Goal: Check status: Check status

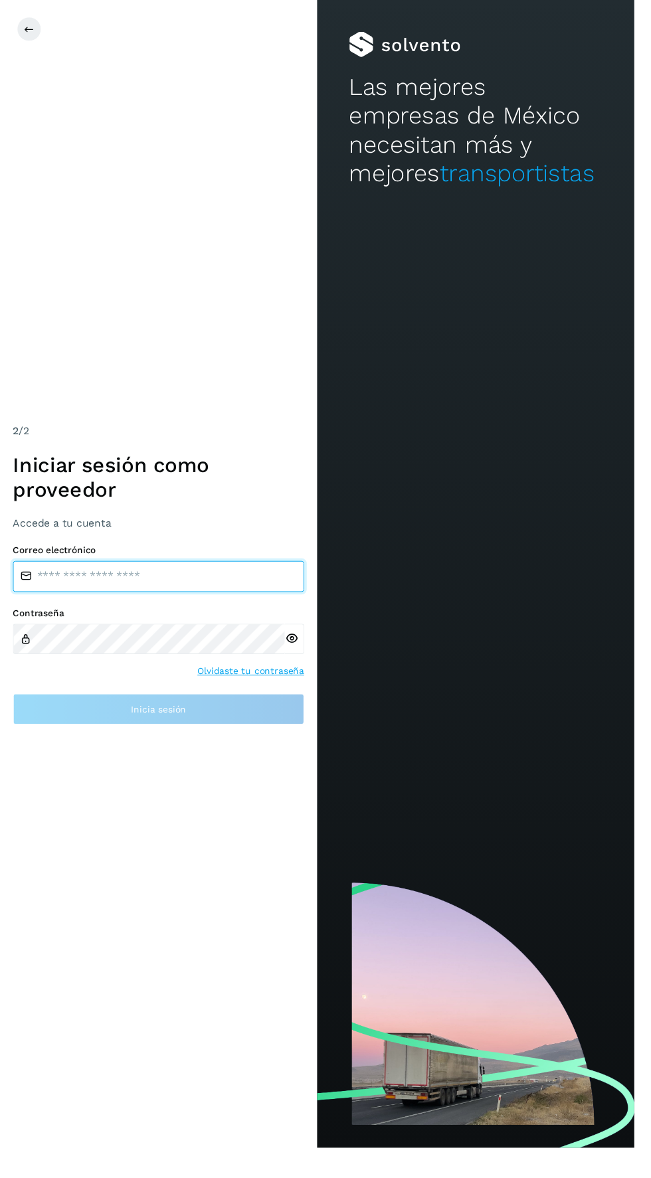
click at [66, 608] on input "email" at bounding box center [162, 592] width 299 height 32
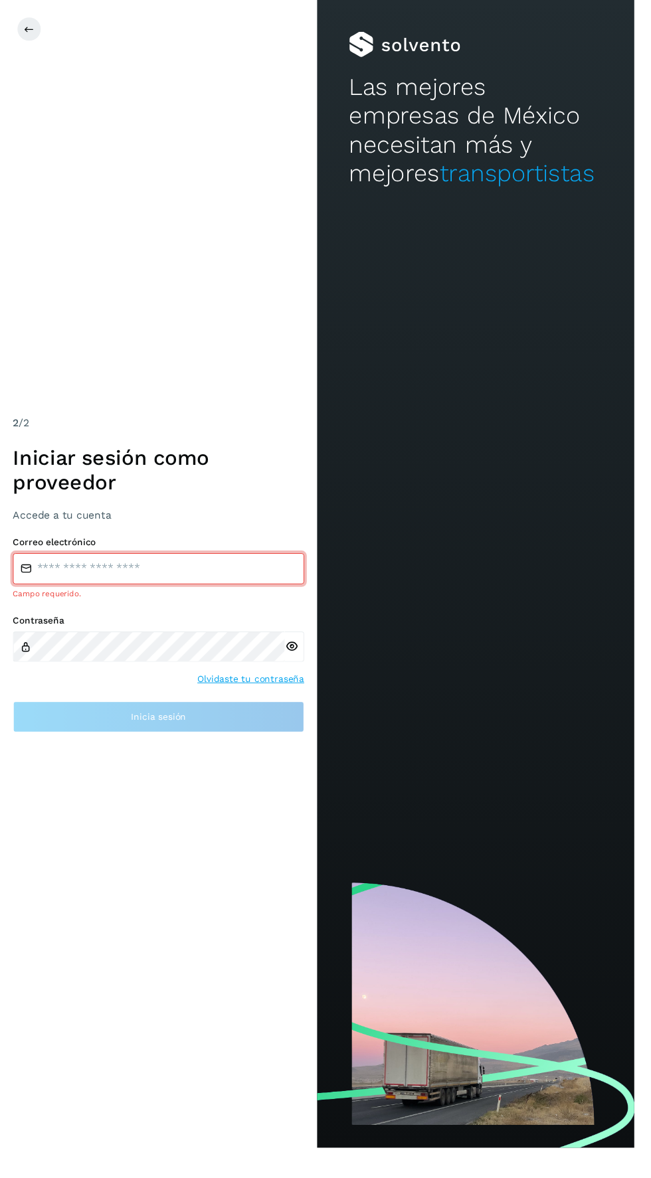
type input "**********"
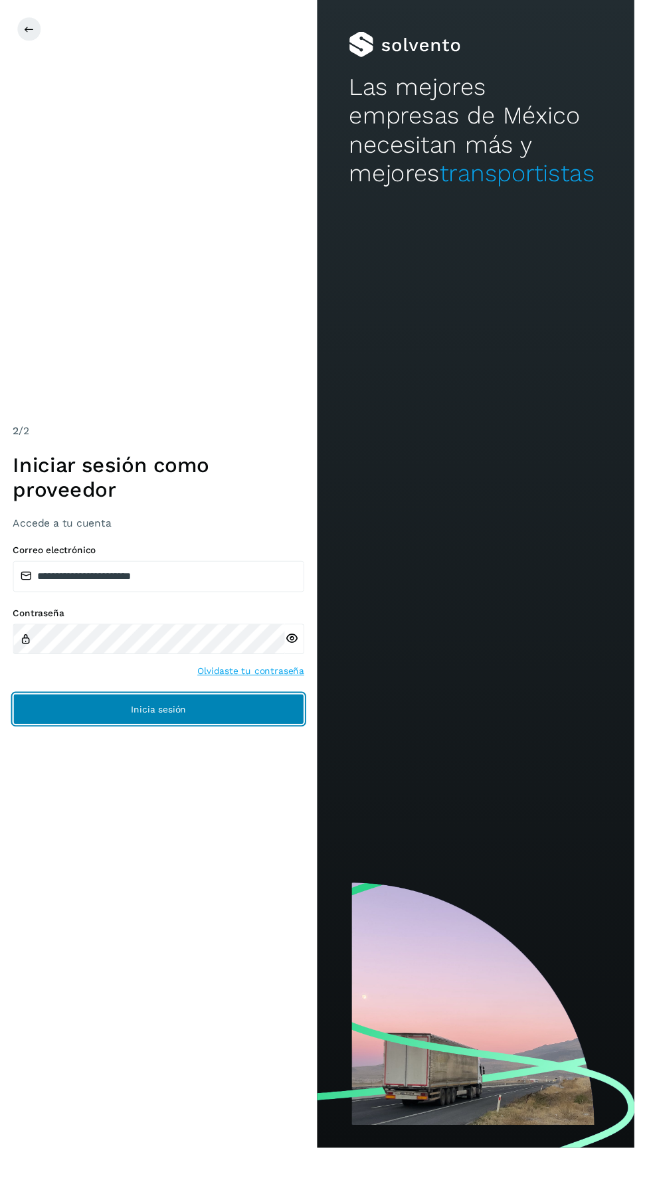
click at [95, 744] on button "Inicia sesión" at bounding box center [162, 728] width 299 height 32
click at [109, 744] on button "Inicia sesión" at bounding box center [162, 728] width 299 height 32
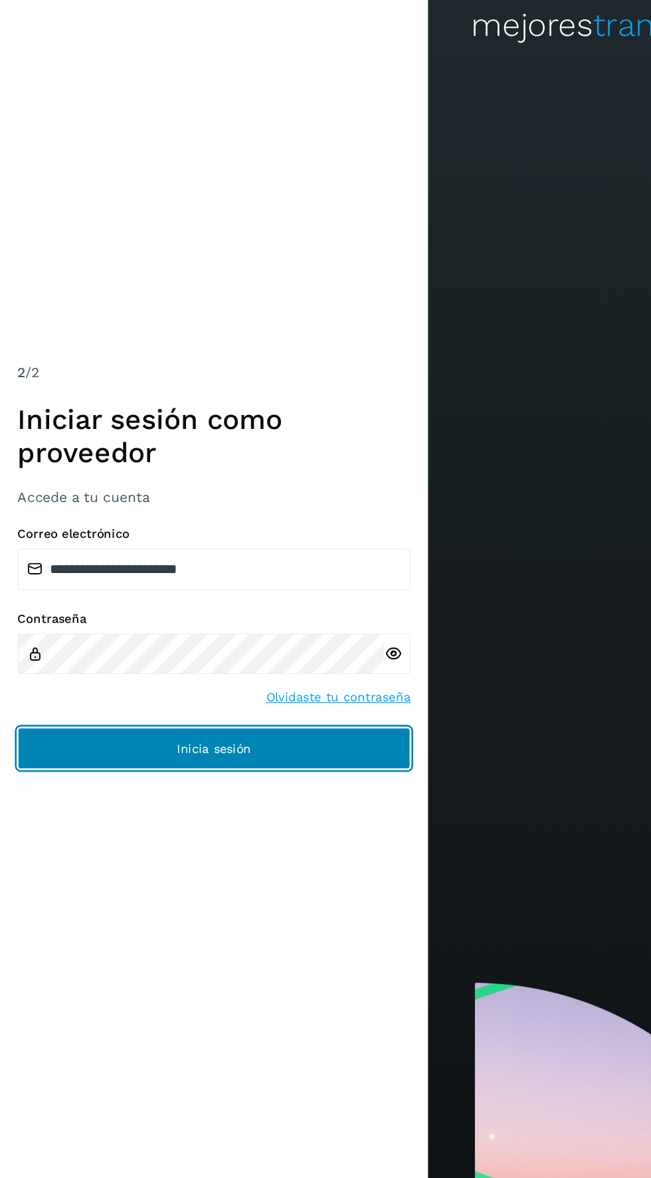
click at [111, 744] on button "Inicia sesión" at bounding box center [162, 728] width 299 height 32
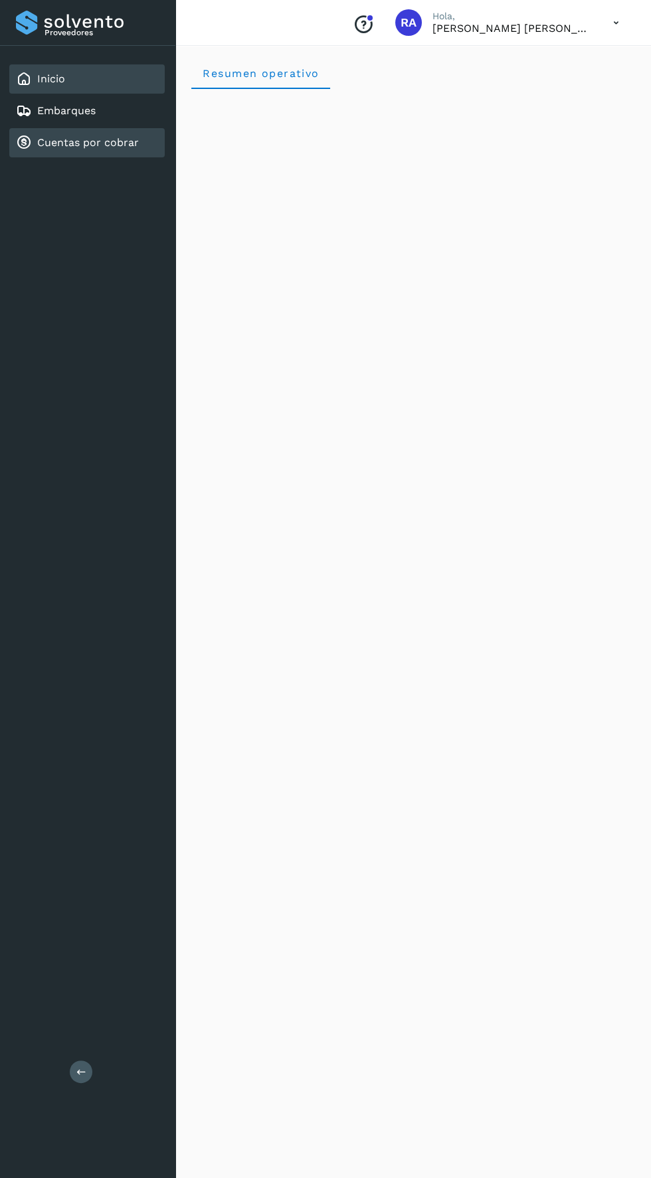
click at [100, 144] on link "Cuentas por cobrar" at bounding box center [88, 142] width 102 height 13
